Goal: Information Seeking & Learning: Check status

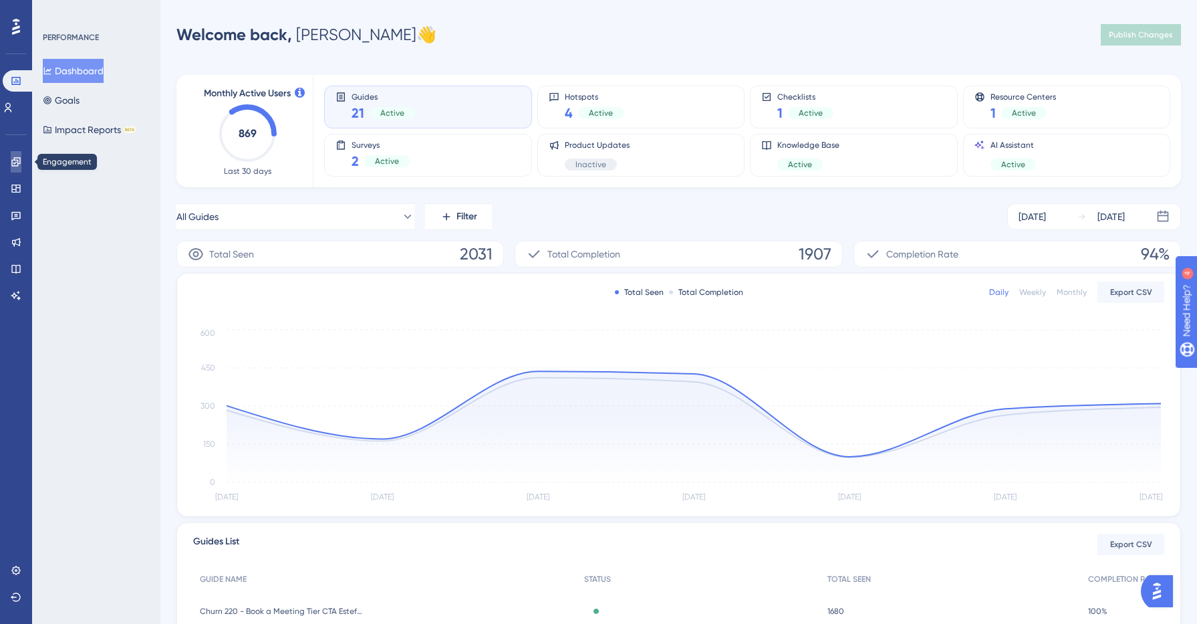
click at [21, 163] on link at bounding box center [16, 161] width 11 height 21
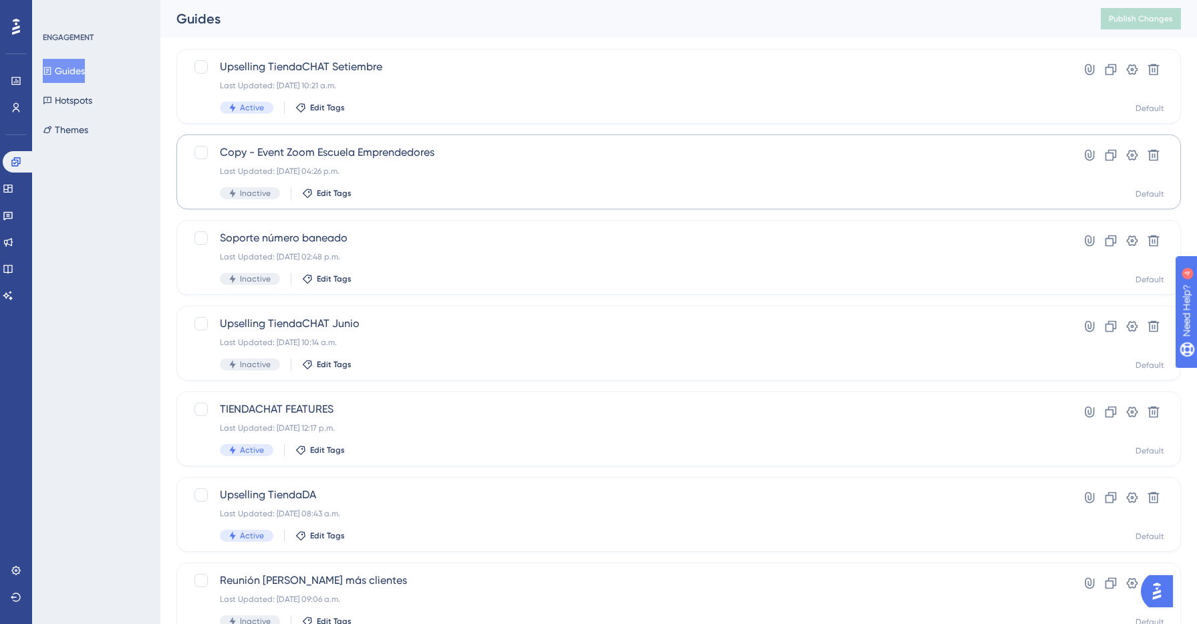
scroll to position [73, 0]
click at [535, 88] on div "Last Updated: [DATE] 10:21 a.m." at bounding box center [625, 87] width 811 height 11
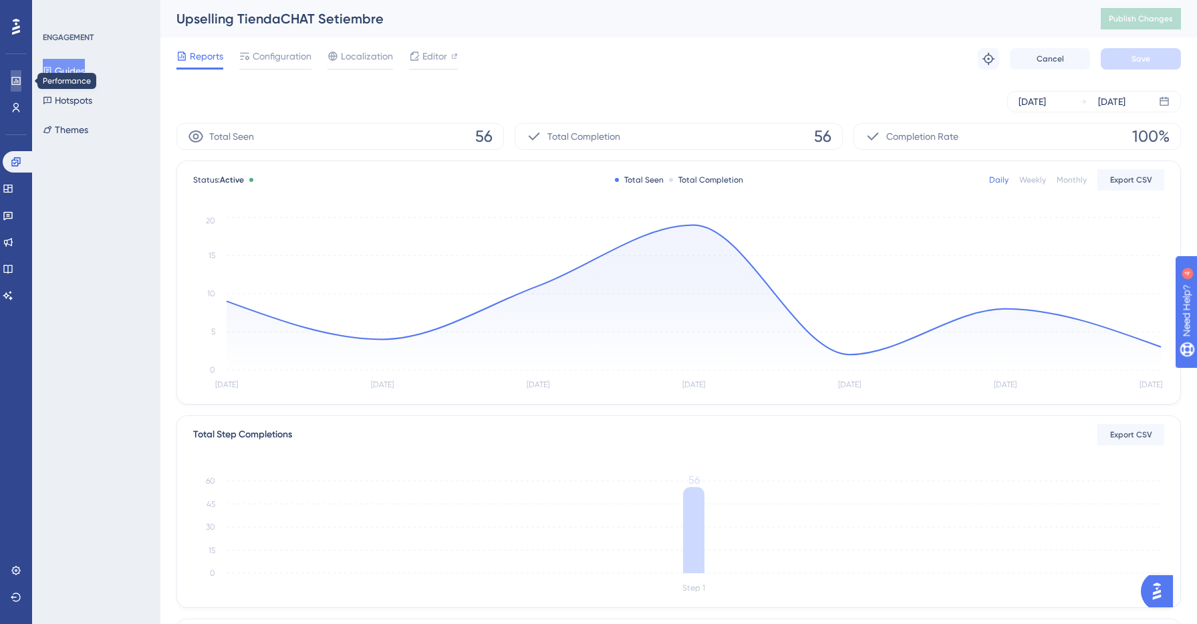
click at [20, 78] on icon at bounding box center [15, 81] width 9 height 8
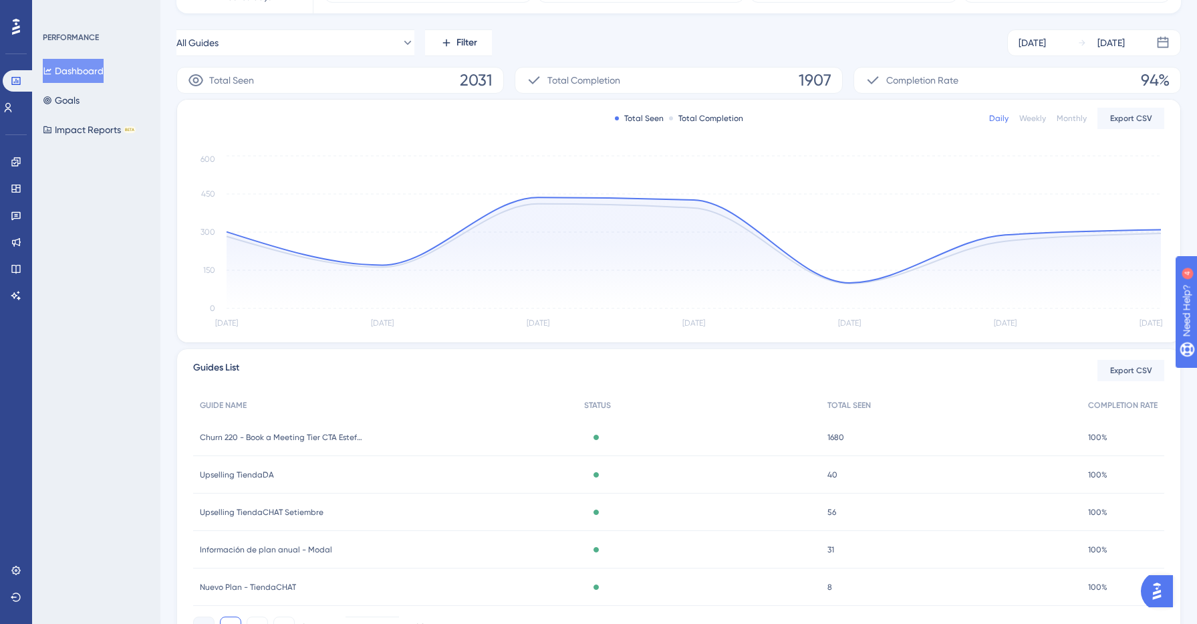
scroll to position [242, 0]
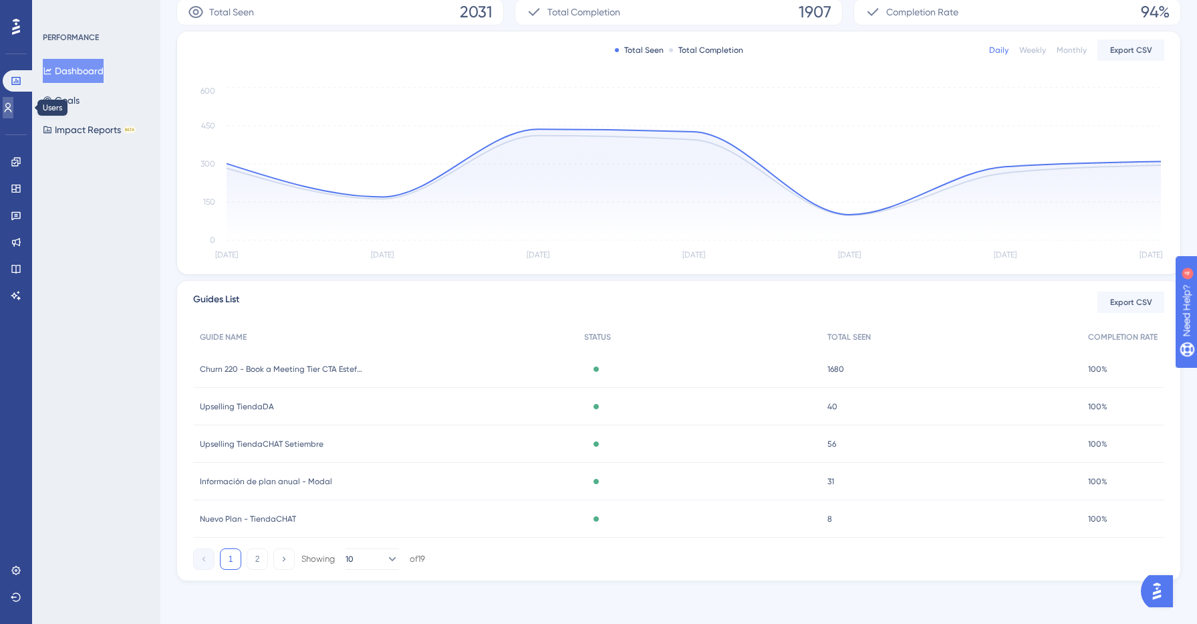
click at [13, 104] on icon at bounding box center [8, 107] width 11 height 11
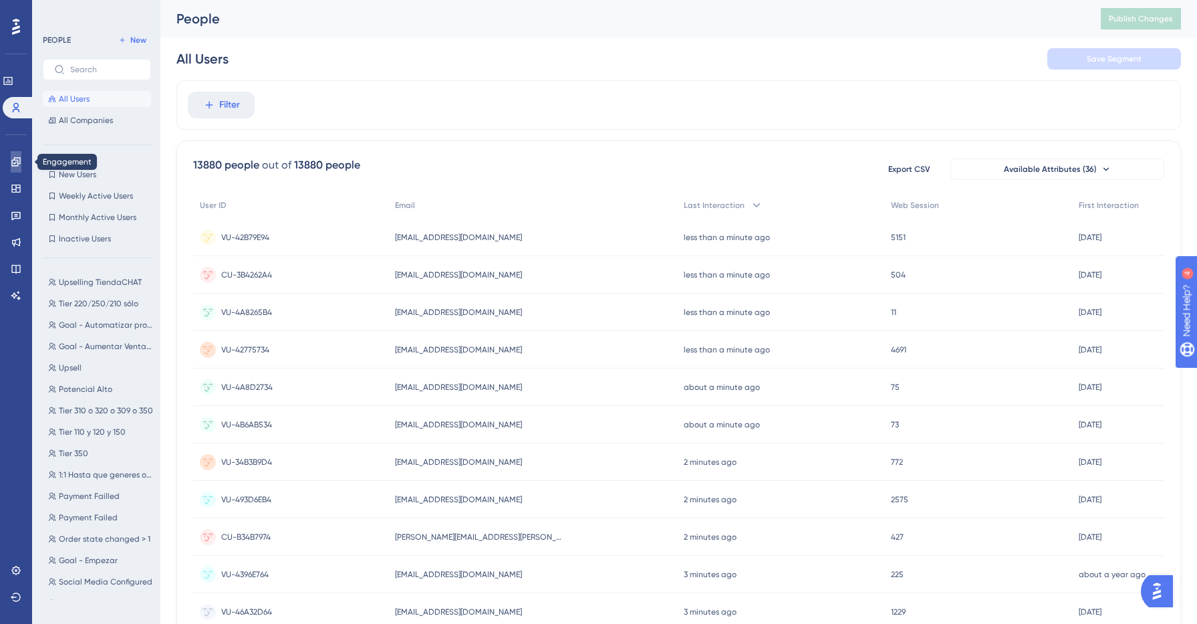
click at [17, 154] on link at bounding box center [16, 161] width 11 height 21
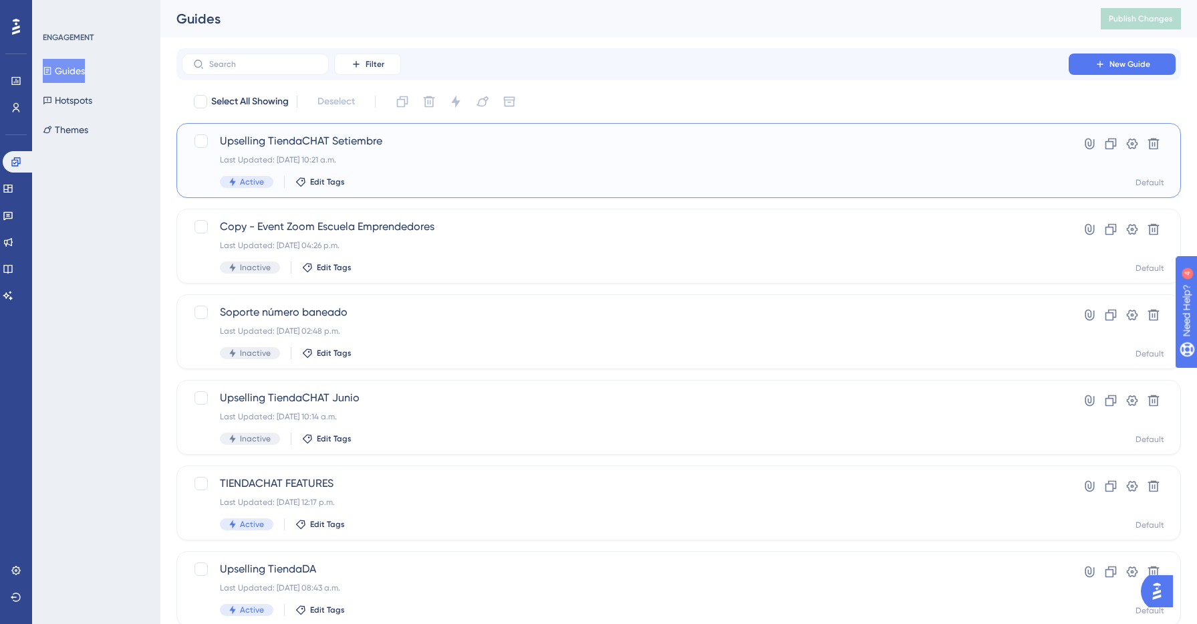
click at [437, 151] on div "Upselling TiendaCHAT Setiembre Last Updated: [DATE] 10:21 a.m. Active Edit Tags" at bounding box center [625, 160] width 811 height 55
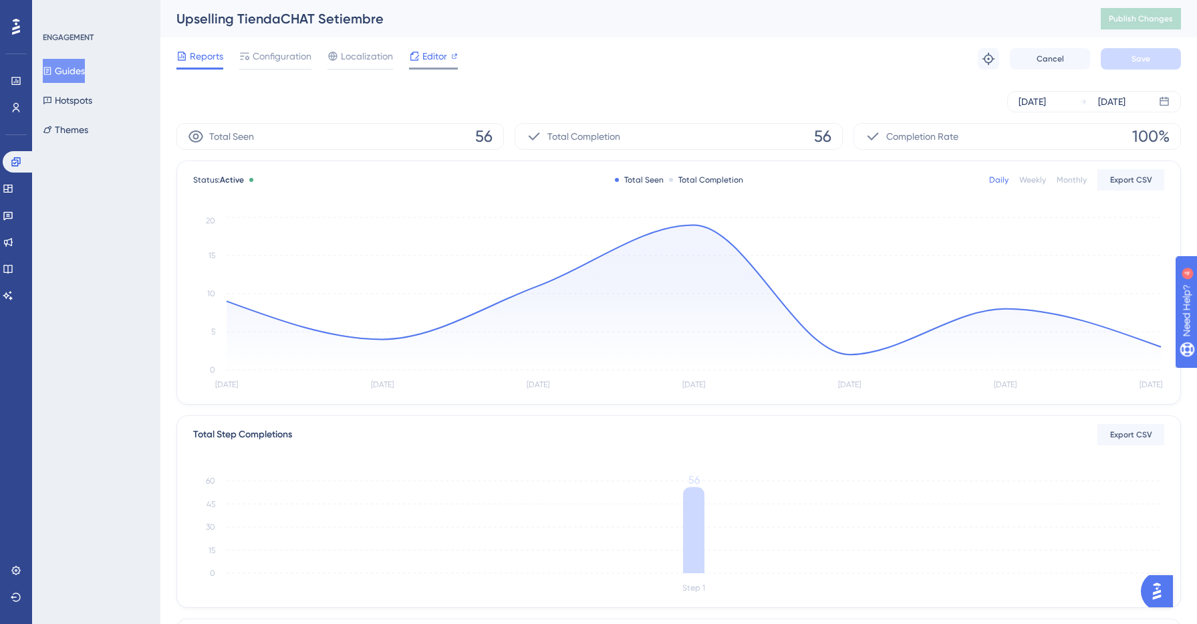
click at [420, 55] on div "Editor" at bounding box center [433, 56] width 49 height 16
click at [66, 106] on button "Hotspots" at bounding box center [67, 100] width 49 height 24
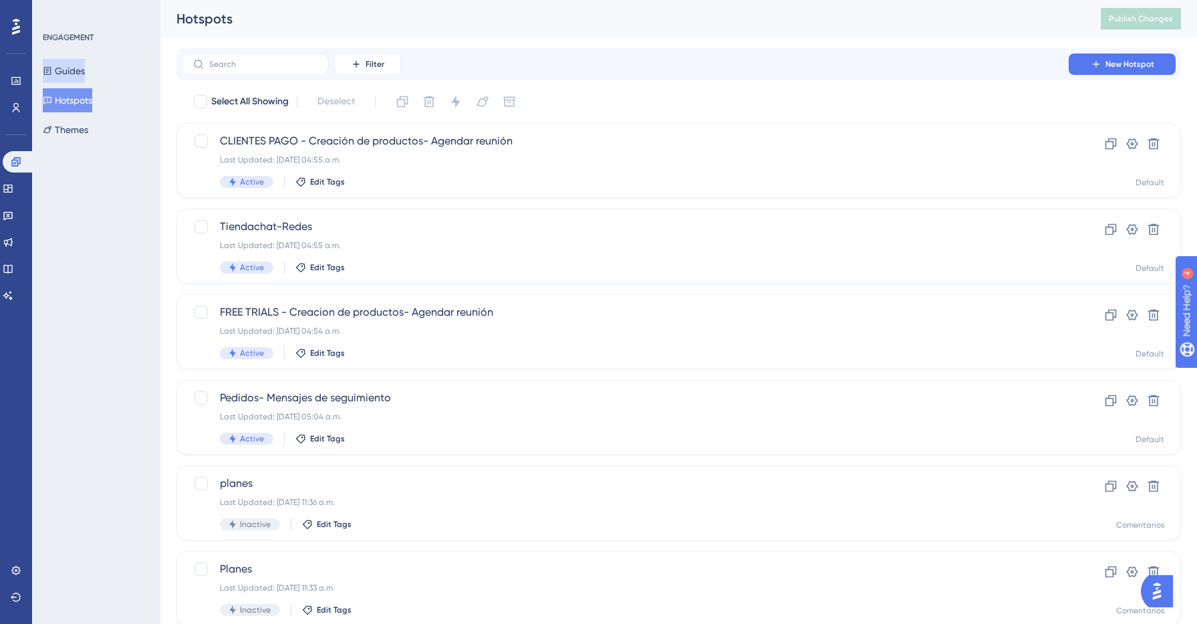
click at [70, 71] on button "Guides" at bounding box center [64, 71] width 42 height 24
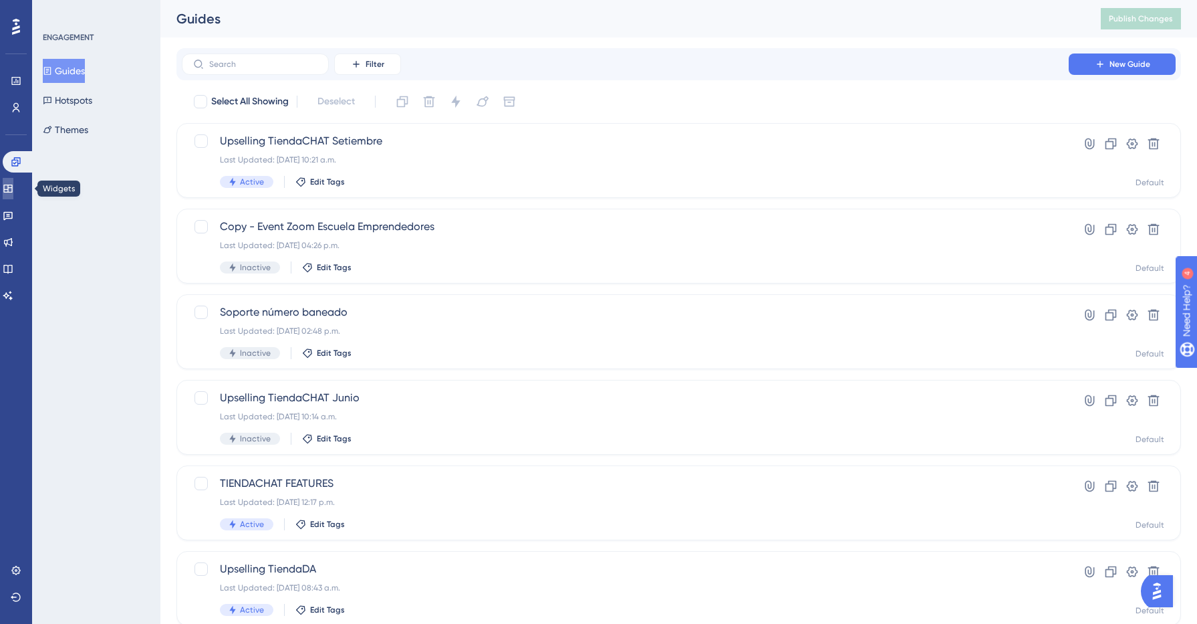
click at [10, 192] on icon at bounding box center [8, 188] width 11 height 11
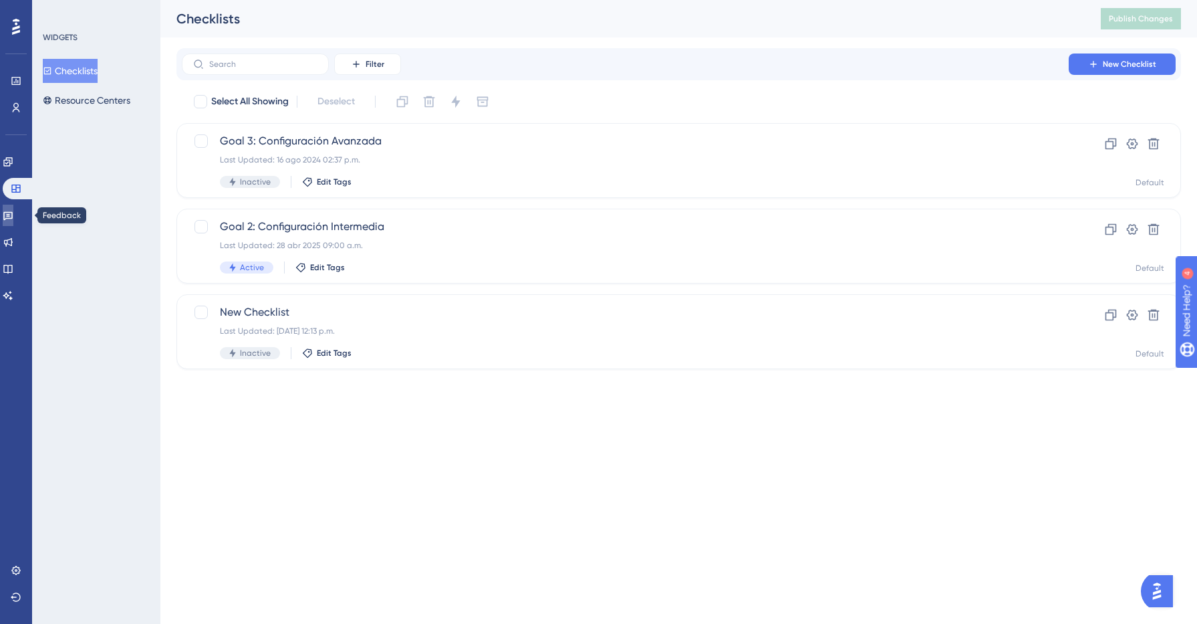
click at [13, 213] on icon at bounding box center [8, 215] width 11 height 11
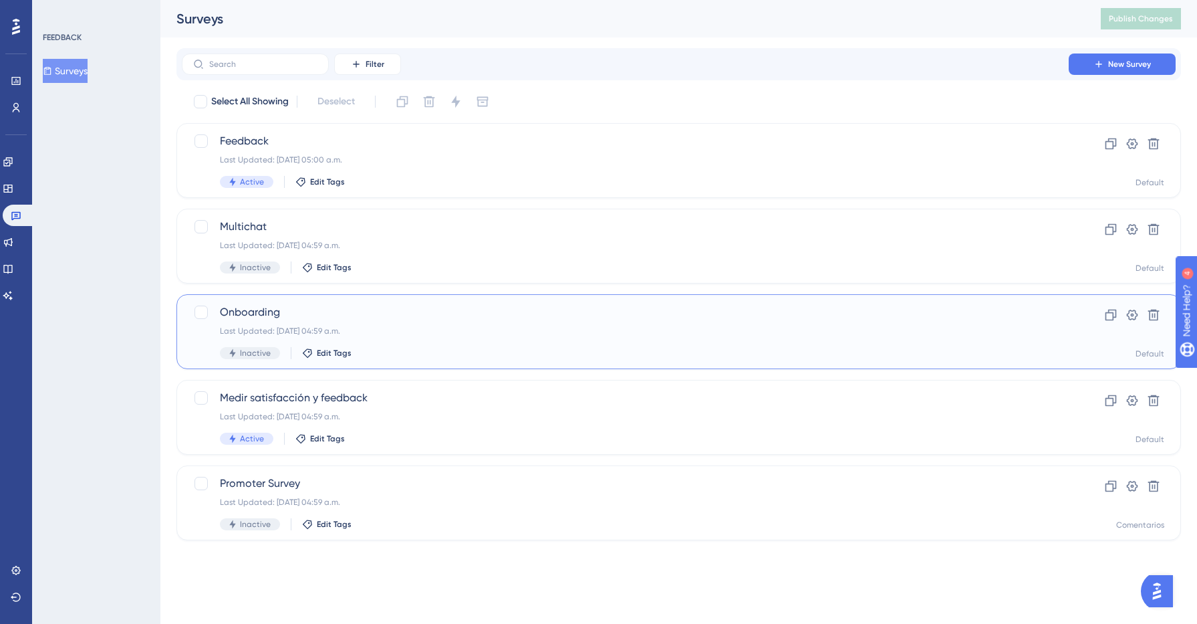
click at [253, 310] on span "Onboarding" at bounding box center [625, 312] width 811 height 16
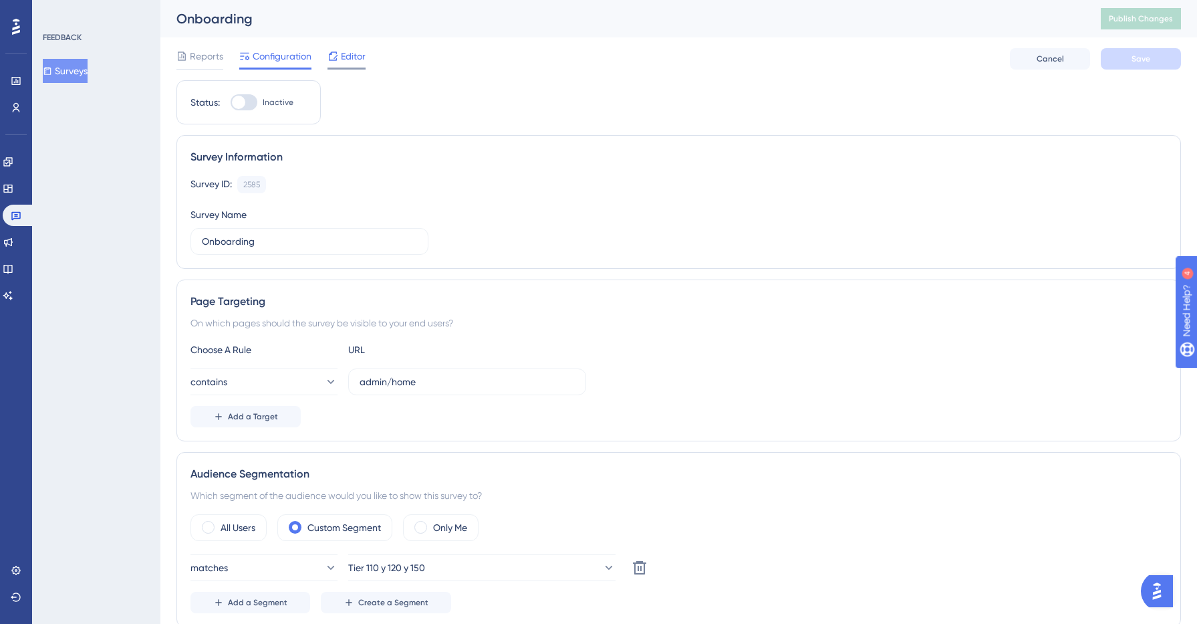
click at [348, 52] on span "Editor" at bounding box center [353, 56] width 25 height 16
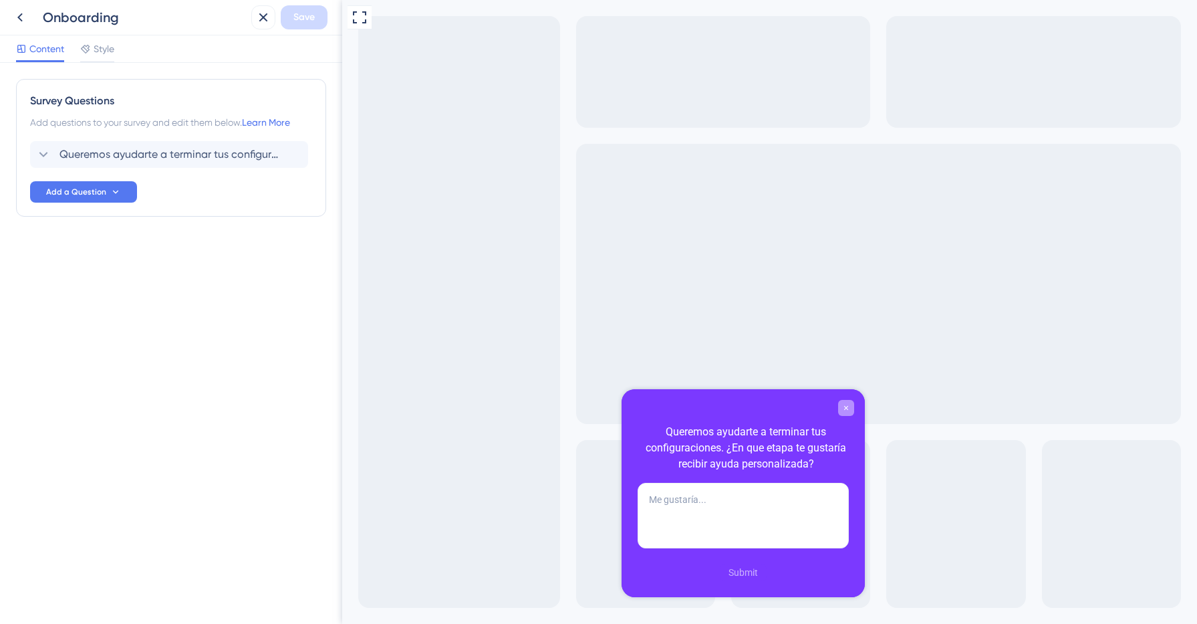
click at [846, 408] on icon "Close survey" at bounding box center [846, 407] width 4 height 4
click at [18, 19] on icon at bounding box center [20, 17] width 16 height 16
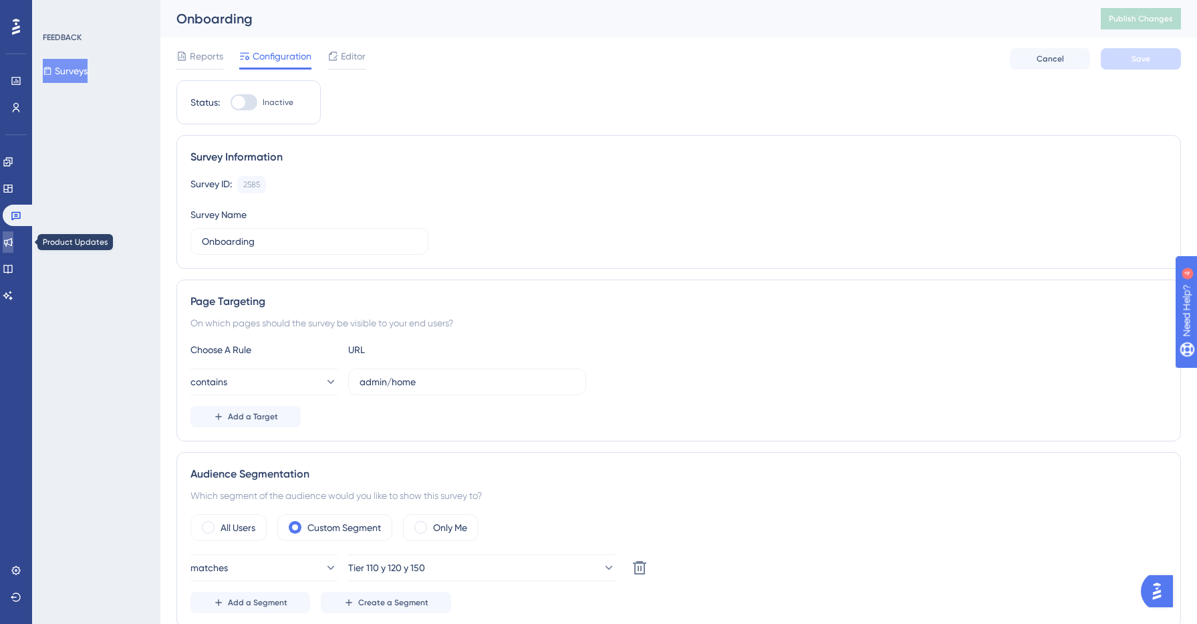
click at [12, 243] on icon at bounding box center [8, 242] width 9 height 9
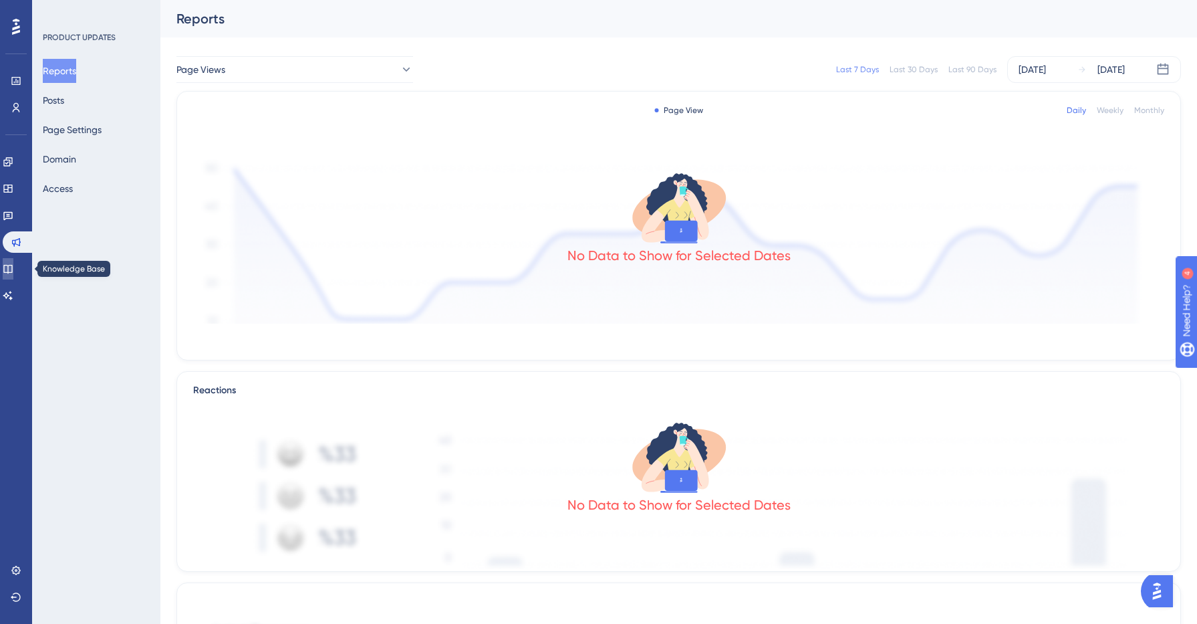
click at [12, 267] on icon at bounding box center [8, 268] width 11 height 11
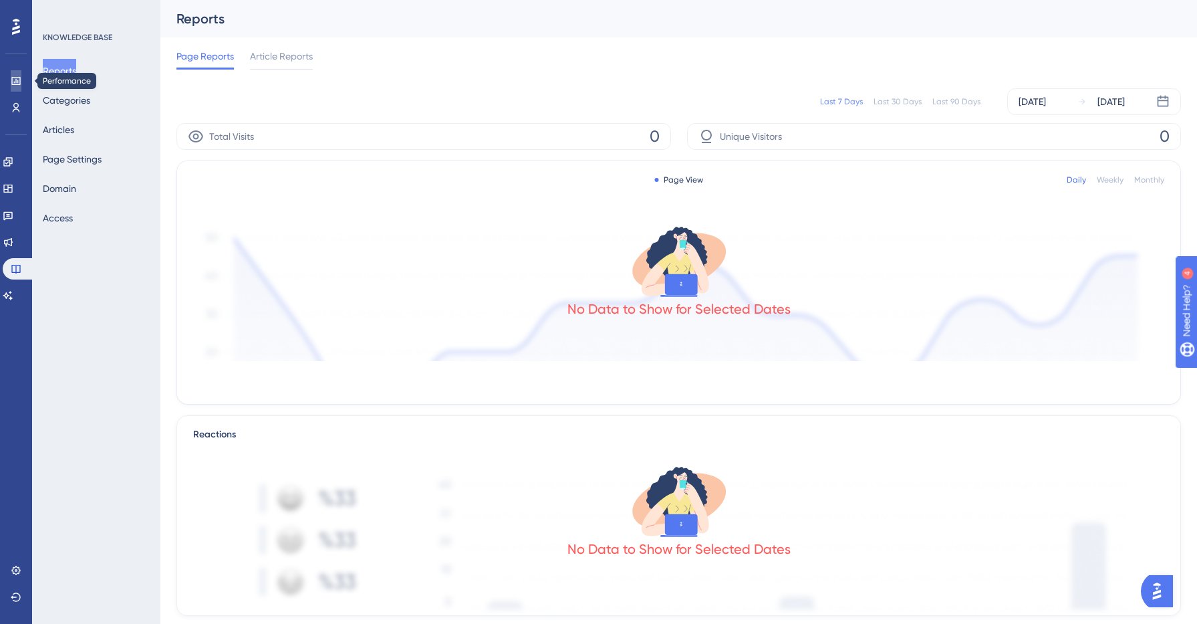
click at [14, 80] on icon at bounding box center [16, 81] width 11 height 11
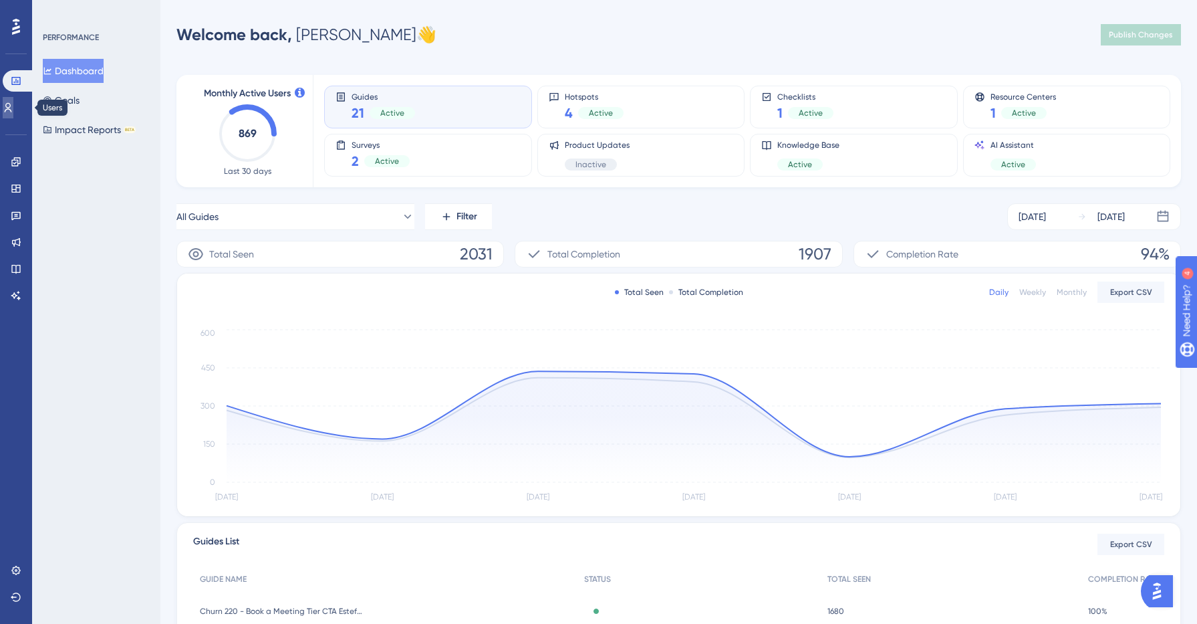
click at [12, 105] on icon at bounding box center [8, 107] width 7 height 9
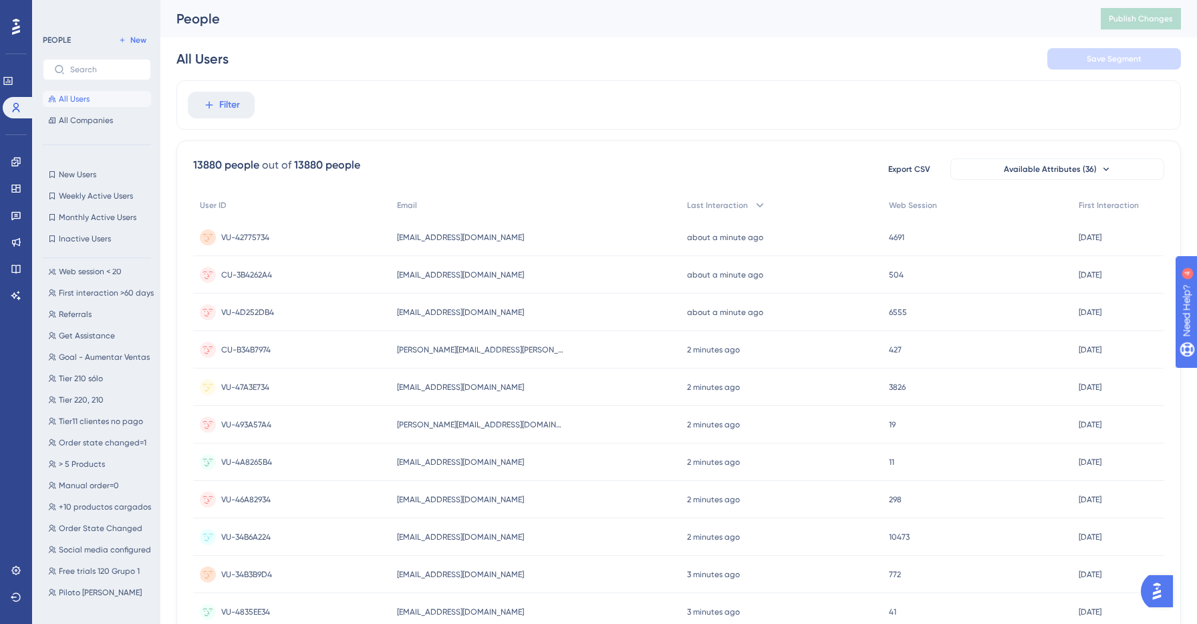
scroll to position [525, 0]
click at [10, 76] on link at bounding box center [8, 80] width 11 height 21
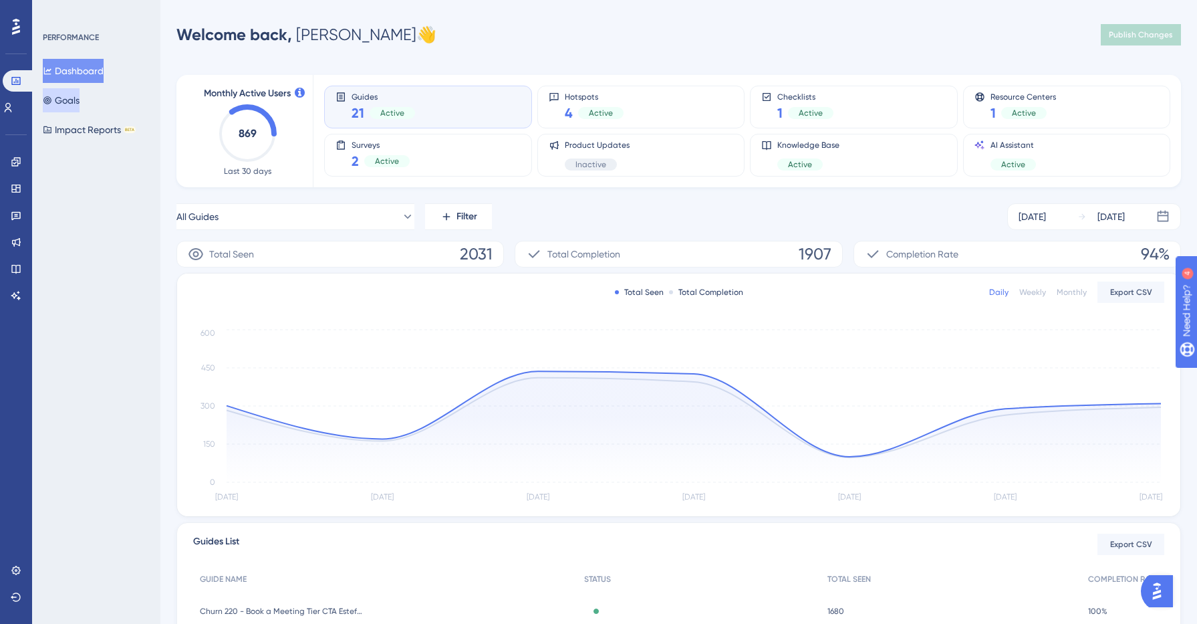
click at [80, 99] on button "Goals" at bounding box center [61, 100] width 37 height 24
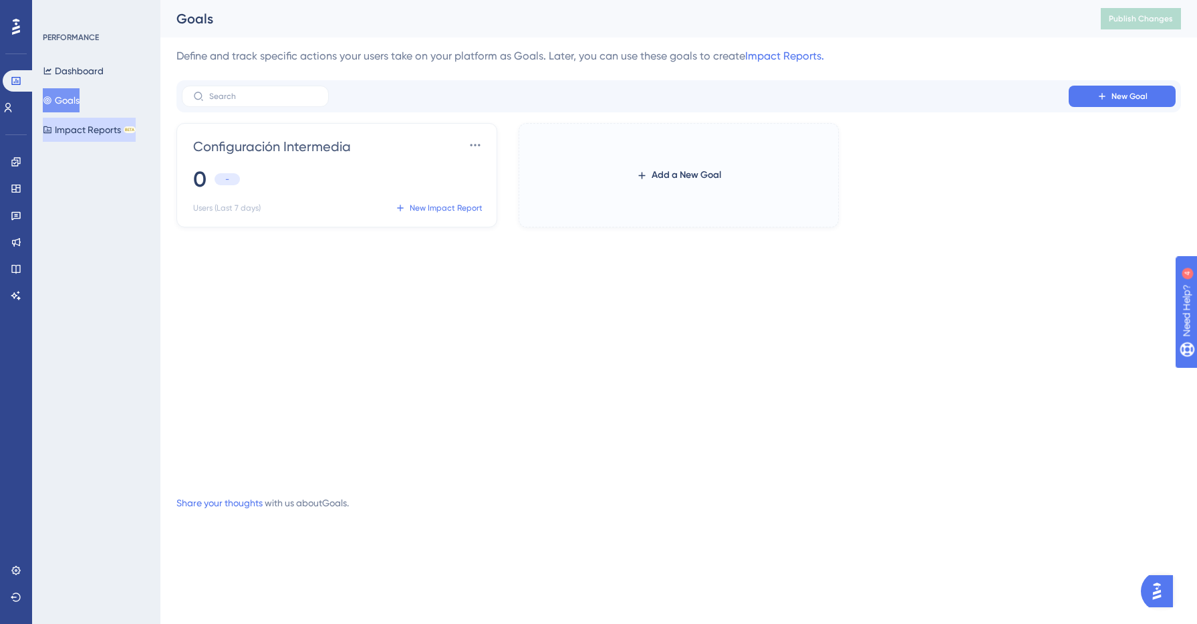
click at [108, 130] on button "Impact Reports BETA" at bounding box center [89, 130] width 93 height 24
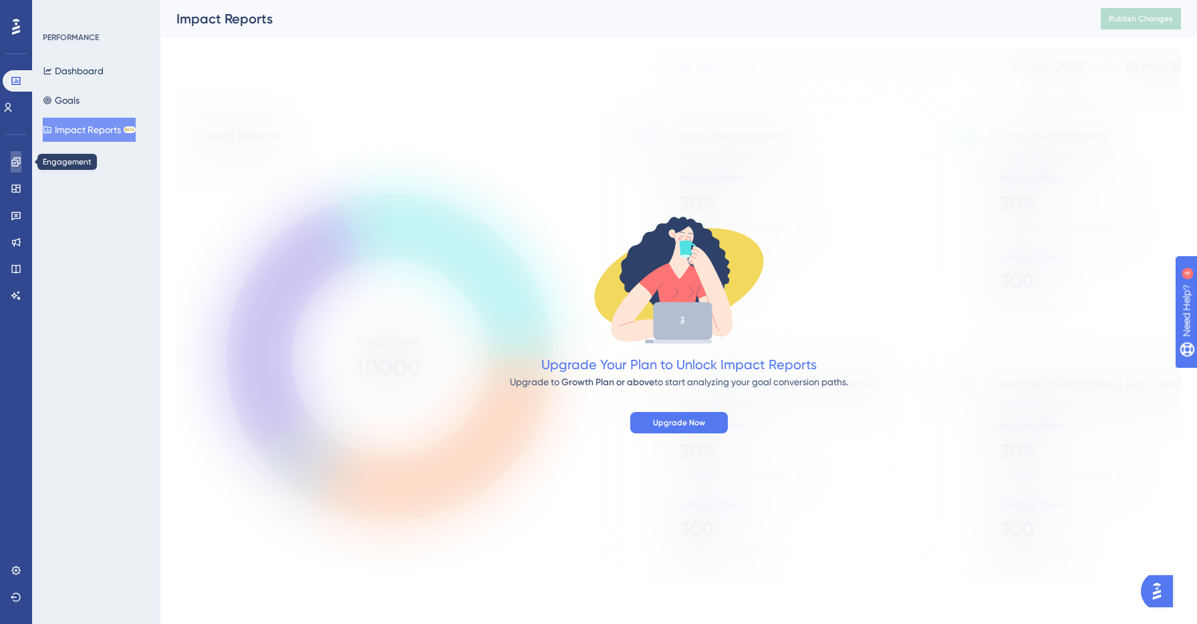
click at [13, 155] on link at bounding box center [16, 161] width 11 height 21
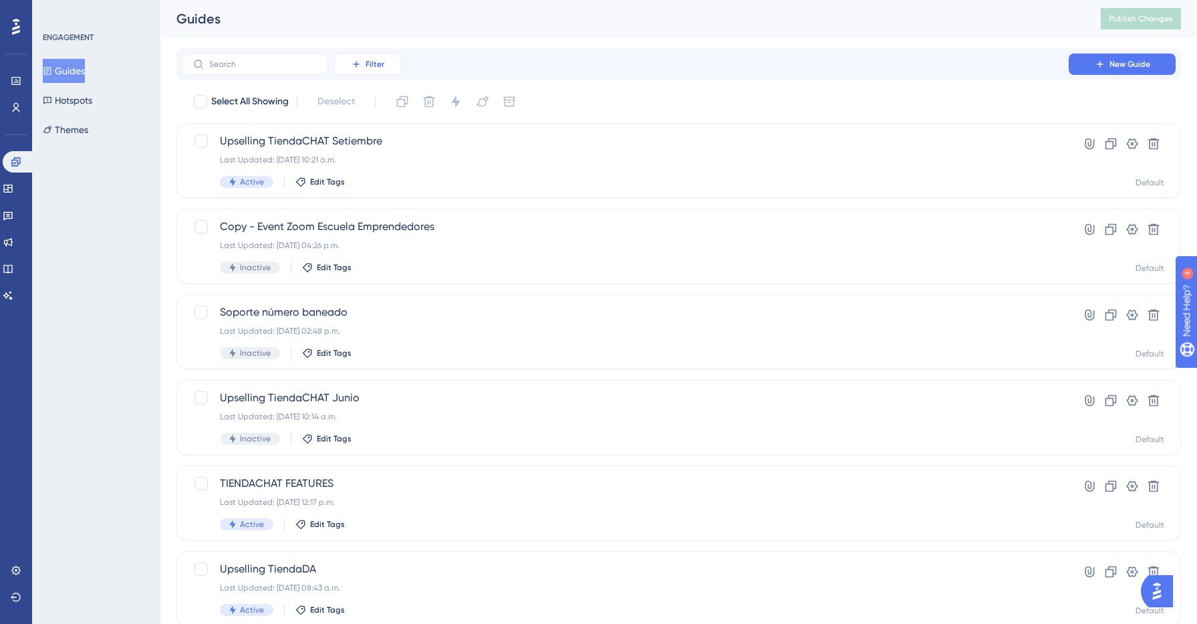
click at [373, 65] on span "Filter" at bounding box center [375, 64] width 19 height 11
click at [376, 185] on span "Status" at bounding box center [367, 182] width 27 height 16
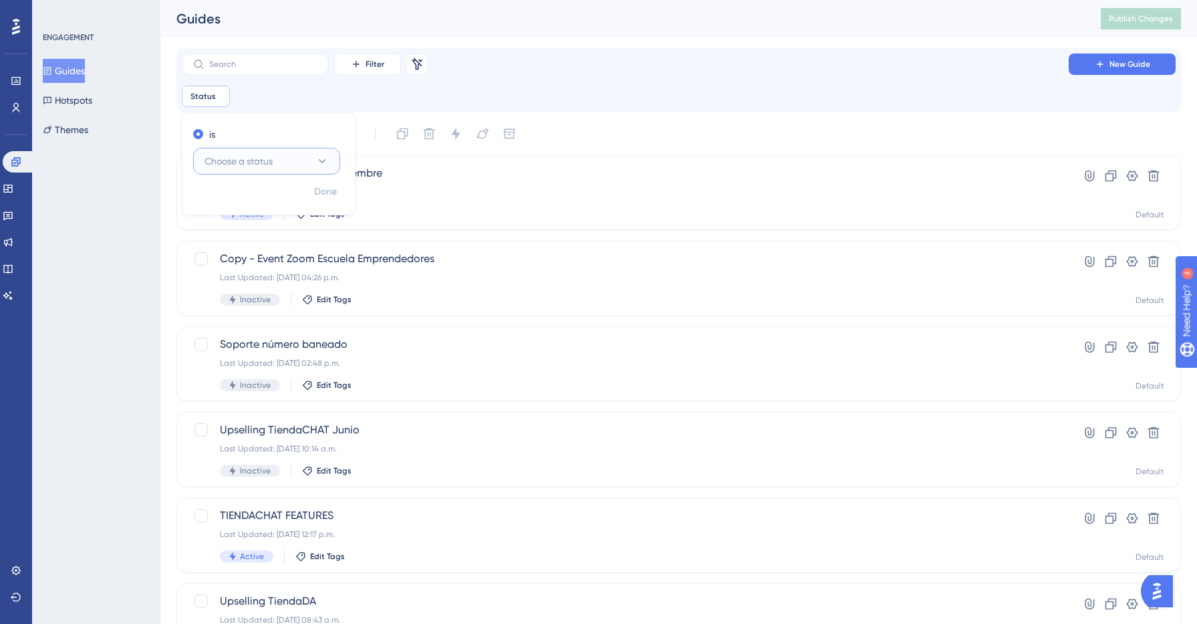
click at [271, 164] on span "Choose a status" at bounding box center [239, 161] width 68 height 16
click at [253, 206] on div "Active Active" at bounding box center [267, 202] width 108 height 27
click at [166, 236] on div "Performance Users Engagement Widgets Feedback Product Updates Knowledge Base AI…" at bounding box center [678, 524] width 1037 height 1048
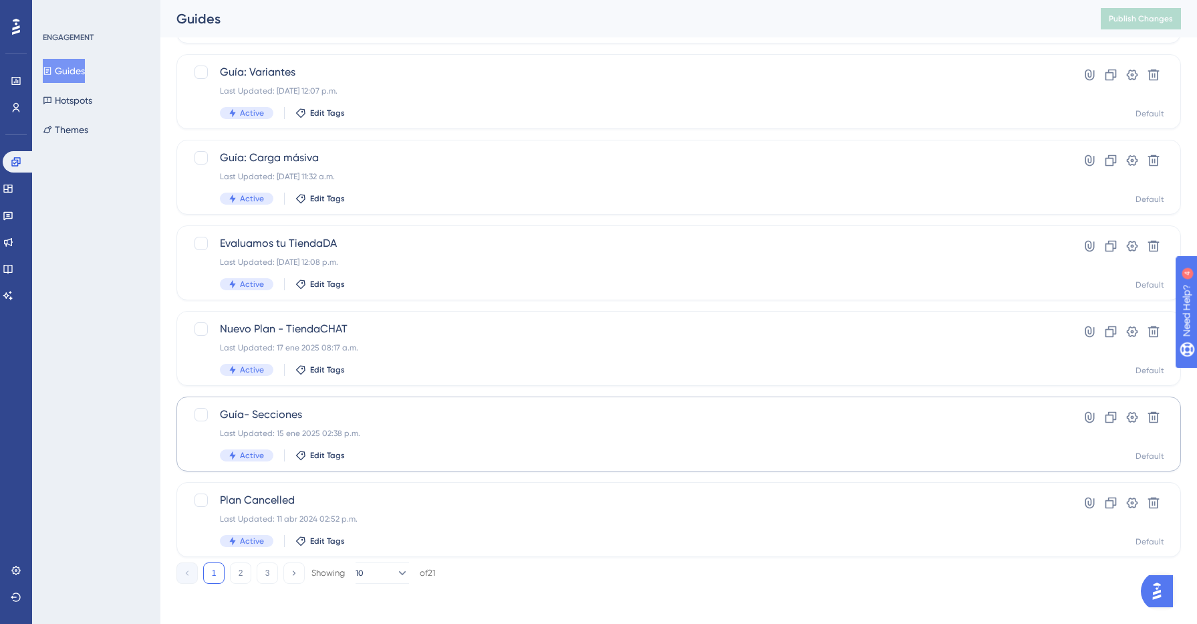
scroll to position [446, 0]
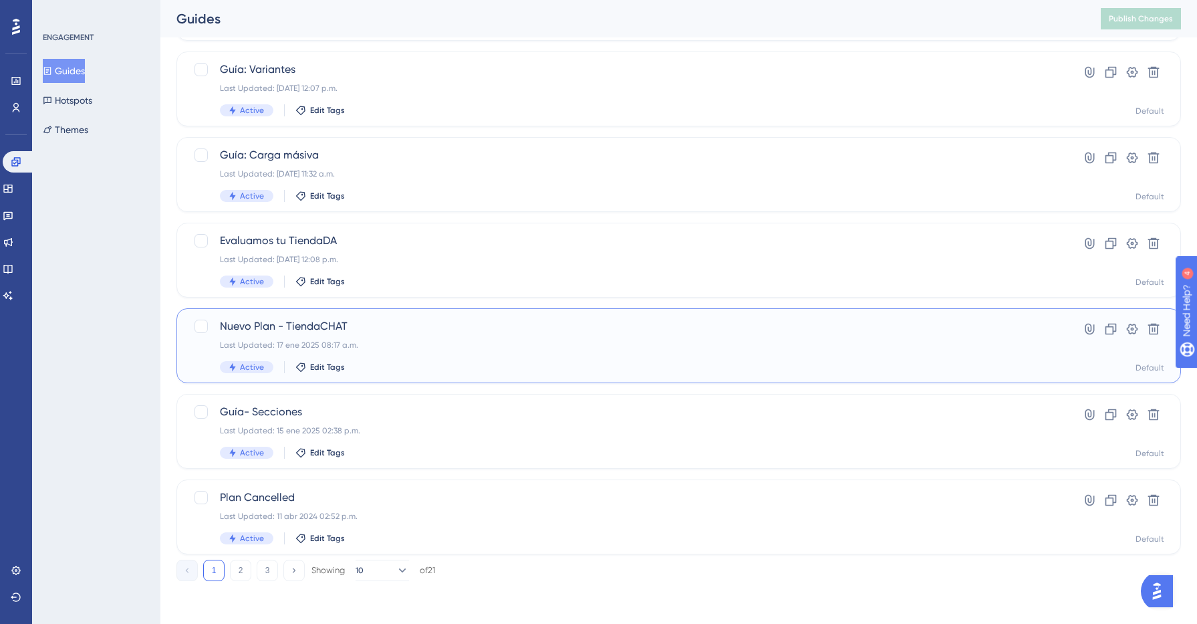
click at [396, 347] on div "Last Updated: 17 ene 2025 08:17 a.m." at bounding box center [625, 345] width 811 height 11
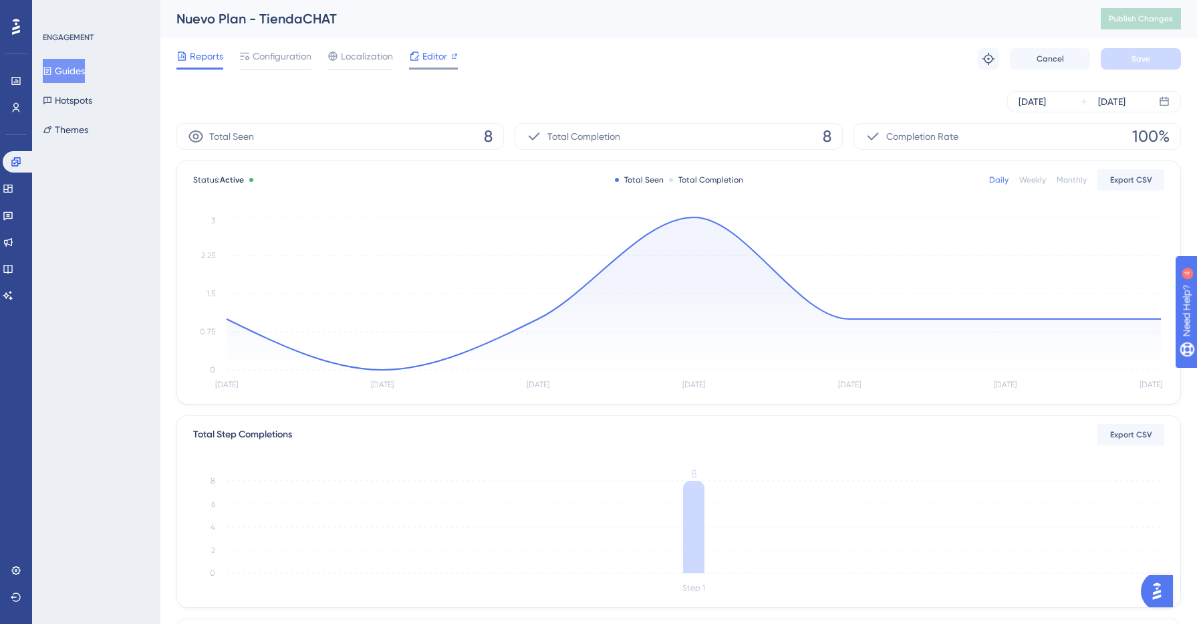
click at [434, 61] on span "Editor" at bounding box center [434, 56] width 25 height 16
